Goal: Information Seeking & Learning: Check status

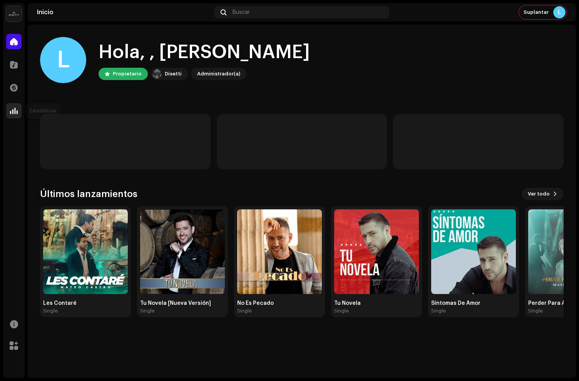
click at [11, 110] on span at bounding box center [14, 111] width 8 height 6
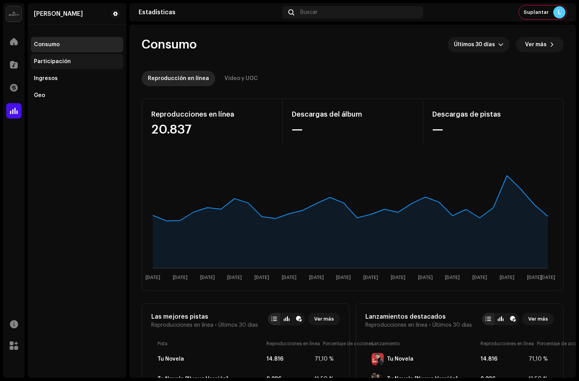
click at [54, 63] on div "Participación" at bounding box center [52, 62] width 37 height 6
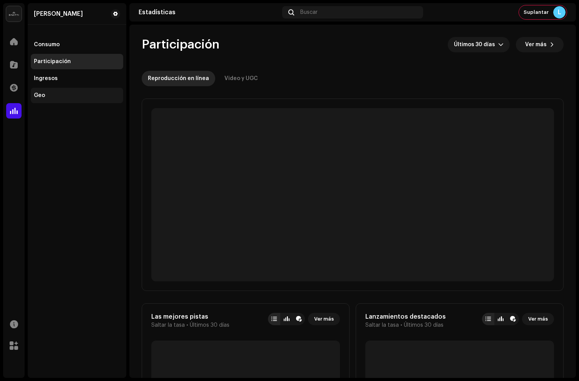
click at [44, 88] on div "Geo" at bounding box center [77, 95] width 92 height 15
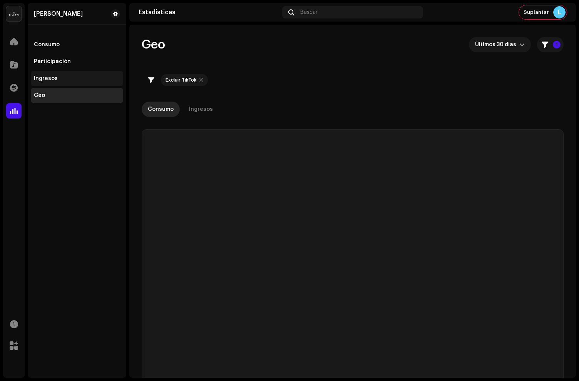
checkbox input "true"
click at [52, 82] on div "Ingresos" at bounding box center [77, 78] width 92 height 15
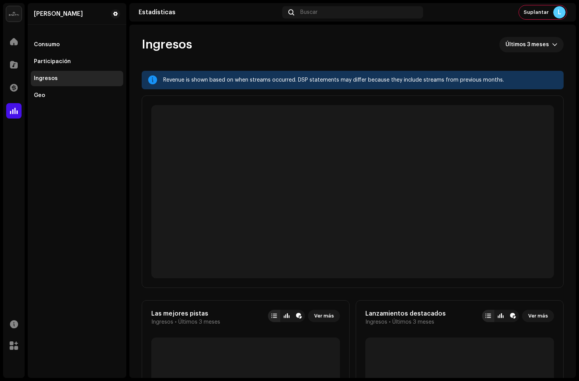
click at [55, 79] on div "Ingresos" at bounding box center [46, 79] width 24 height 6
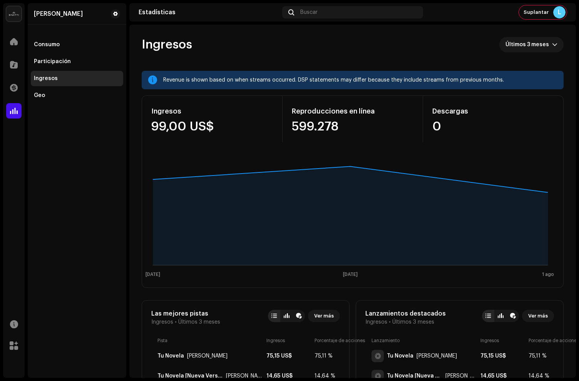
click at [20, 79] on div "Transacciones" at bounding box center [14, 88] width 22 height 22
click at [16, 88] on span at bounding box center [14, 88] width 8 height 6
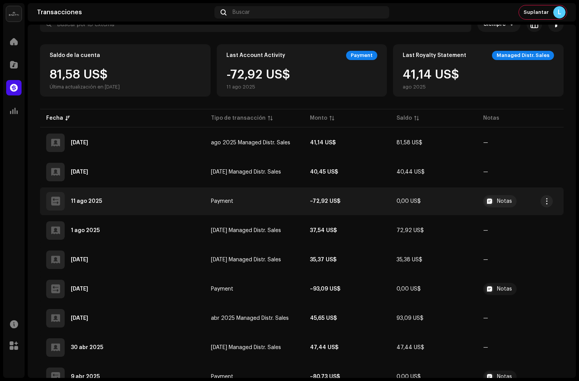
scroll to position [55, 0]
click at [496, 198] on div "Notas" at bounding box center [500, 201] width 34 height 12
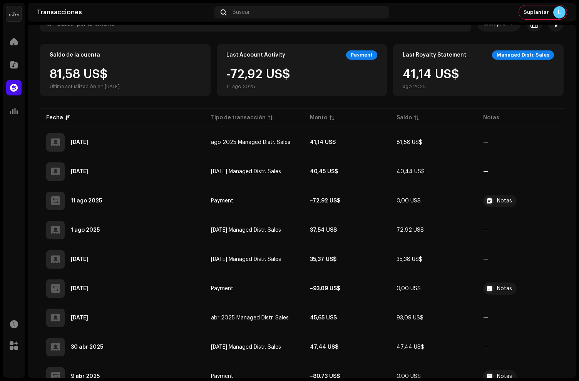
click at [576, 227] on div "Detalles de la transacción Tipo de transacción Payment Monto de ingreso – 72,92…" at bounding box center [289, 190] width 579 height 381
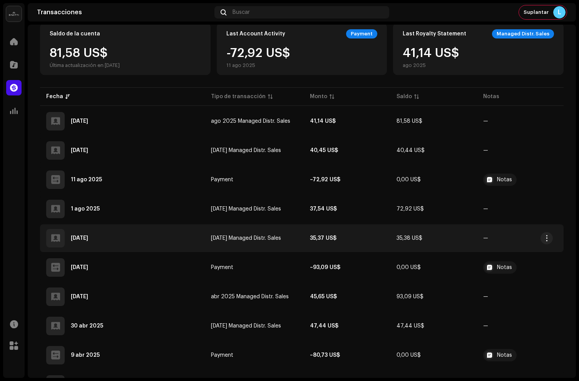
scroll to position [79, 0]
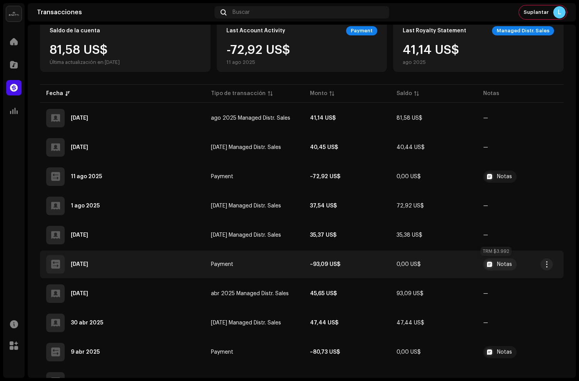
click at [497, 265] on div "Notas" at bounding box center [504, 264] width 15 height 5
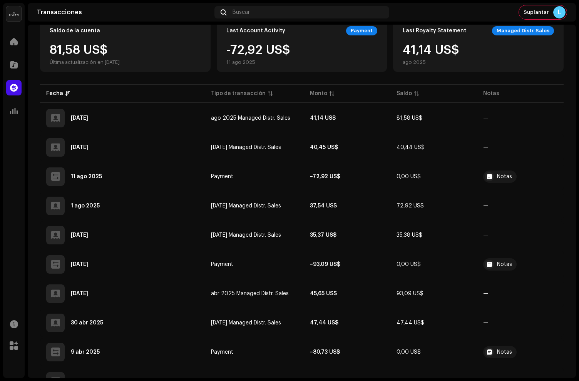
click at [513, 207] on div "Detalles de la transacción Tipo de transacción Payment Monto de ingreso – 93,09…" at bounding box center [289, 190] width 579 height 381
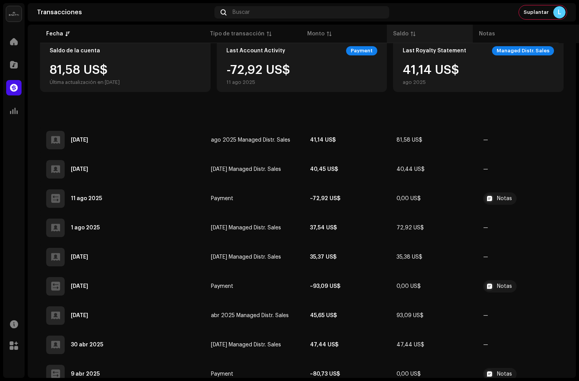
scroll to position [0, 0]
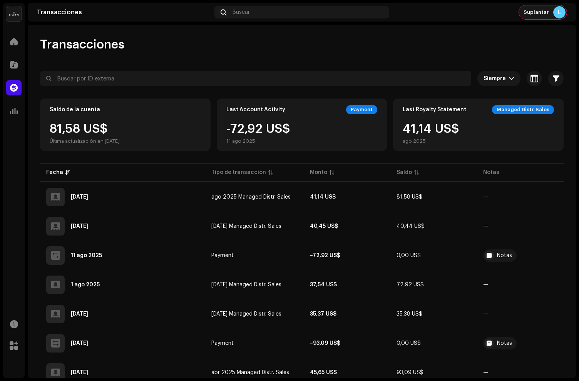
click at [531, 15] on div "Suplantar L" at bounding box center [543, 12] width 48 height 14
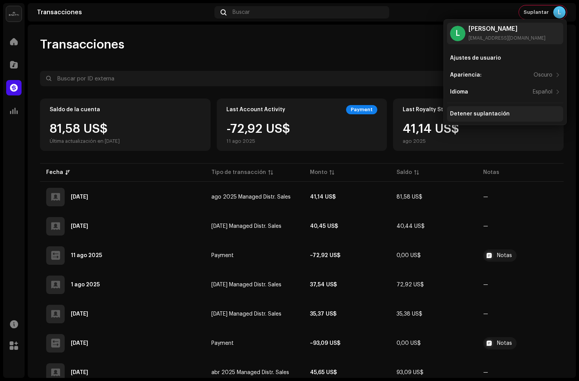
click at [470, 116] on div "Detener suplantación" at bounding box center [480, 114] width 60 height 6
